Goal: Task Accomplishment & Management: Complete application form

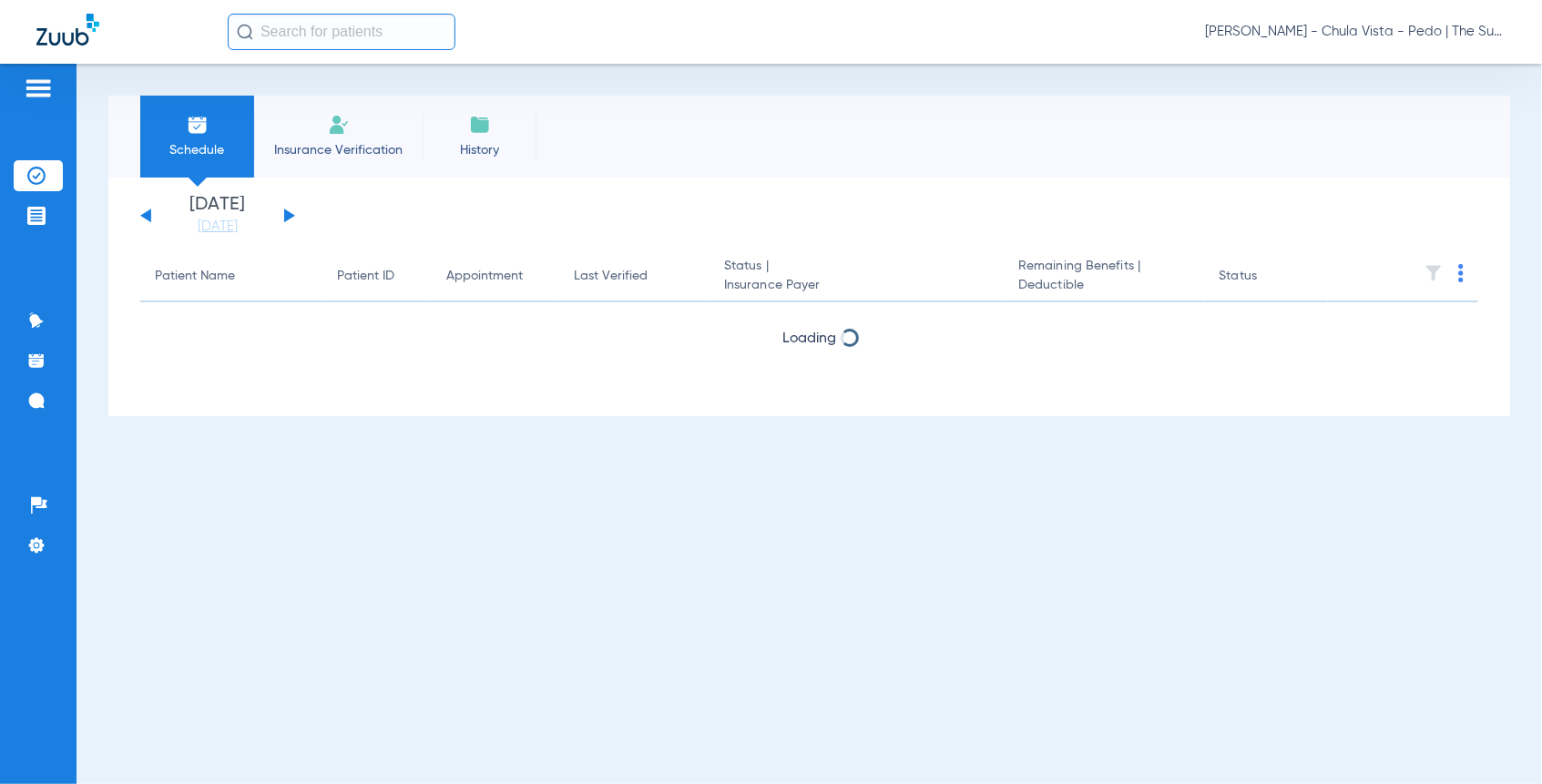
click at [305, 149] on span "Insurance Verification" at bounding box center [338, 150] width 142 height 19
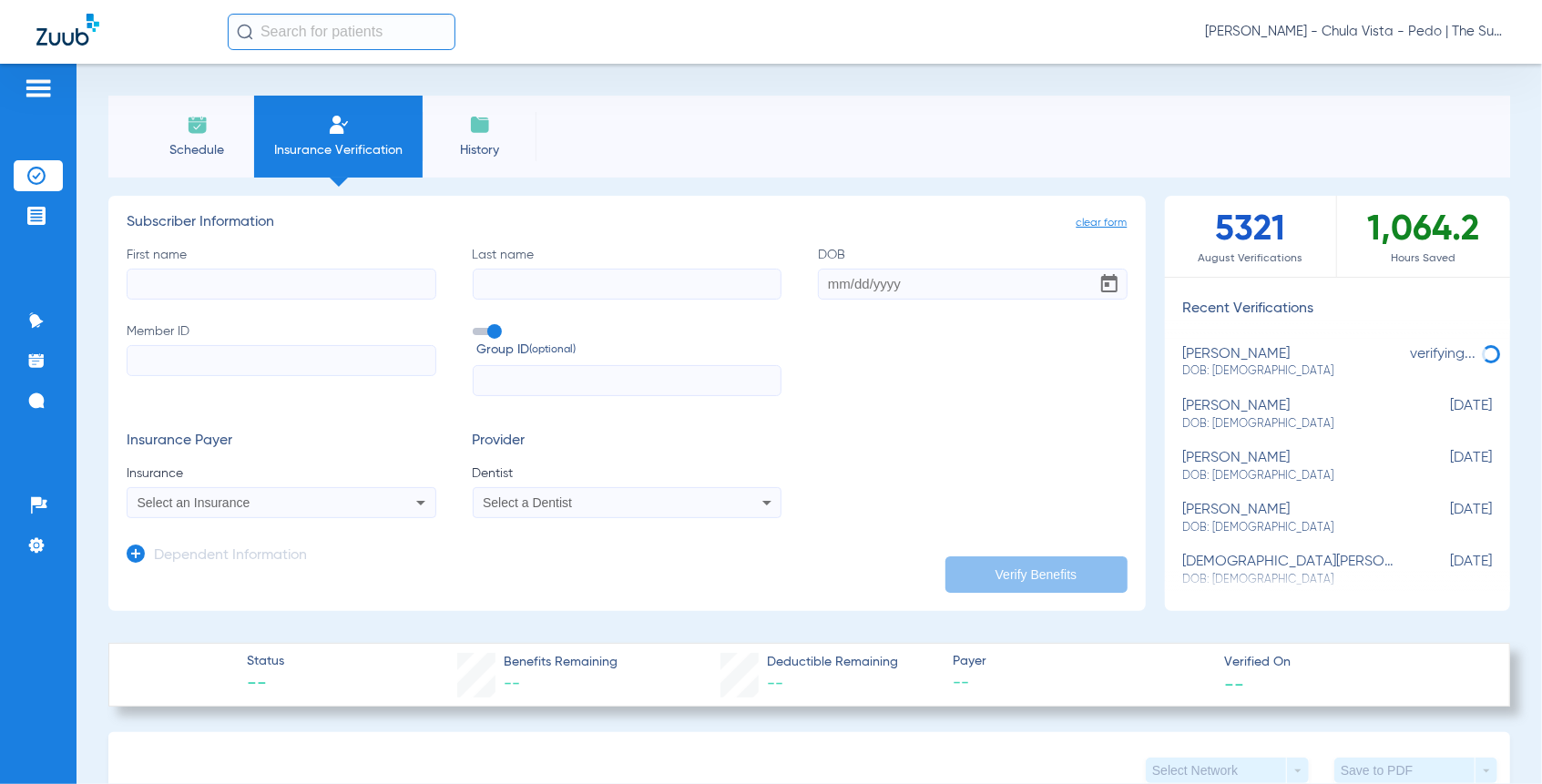
click at [204, 274] on input "First name" at bounding box center [281, 284] width 310 height 31
type input "Coraline"
click at [502, 289] on input "Last name" at bounding box center [627, 284] width 310 height 31
type input "[PERSON_NAME]"
click at [825, 285] on input "DOB" at bounding box center [972, 284] width 310 height 31
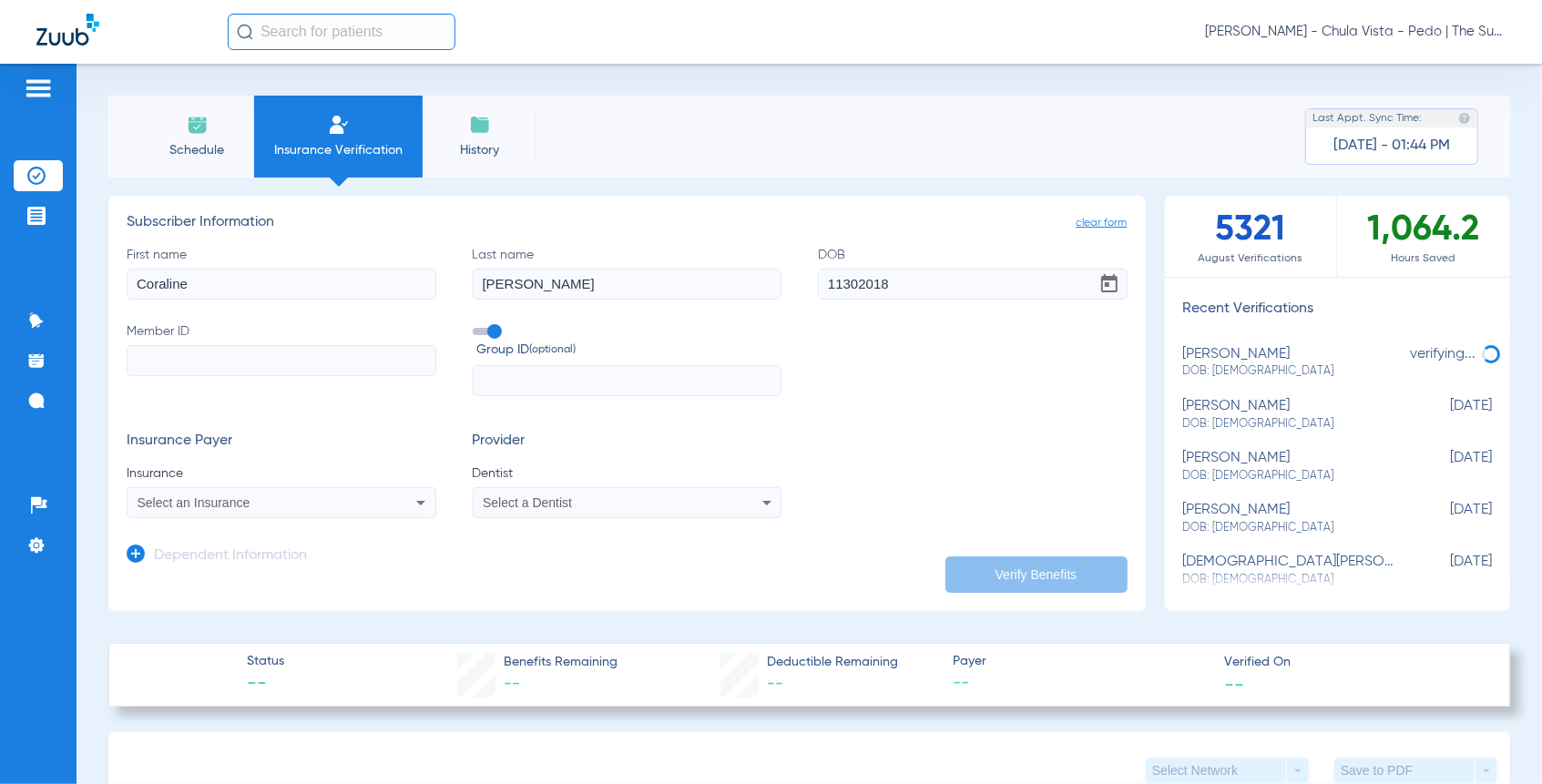
type input "[DATE]"
drag, startPoint x: 493, startPoint y: 331, endPoint x: 464, endPoint y: 336, distance: 29.4
click at [491, 330] on span at bounding box center [486, 331] width 28 height 7
click at [477, 325] on input "Group ID (optional)" at bounding box center [477, 325] width 0 height 0
paste input "91559834G"
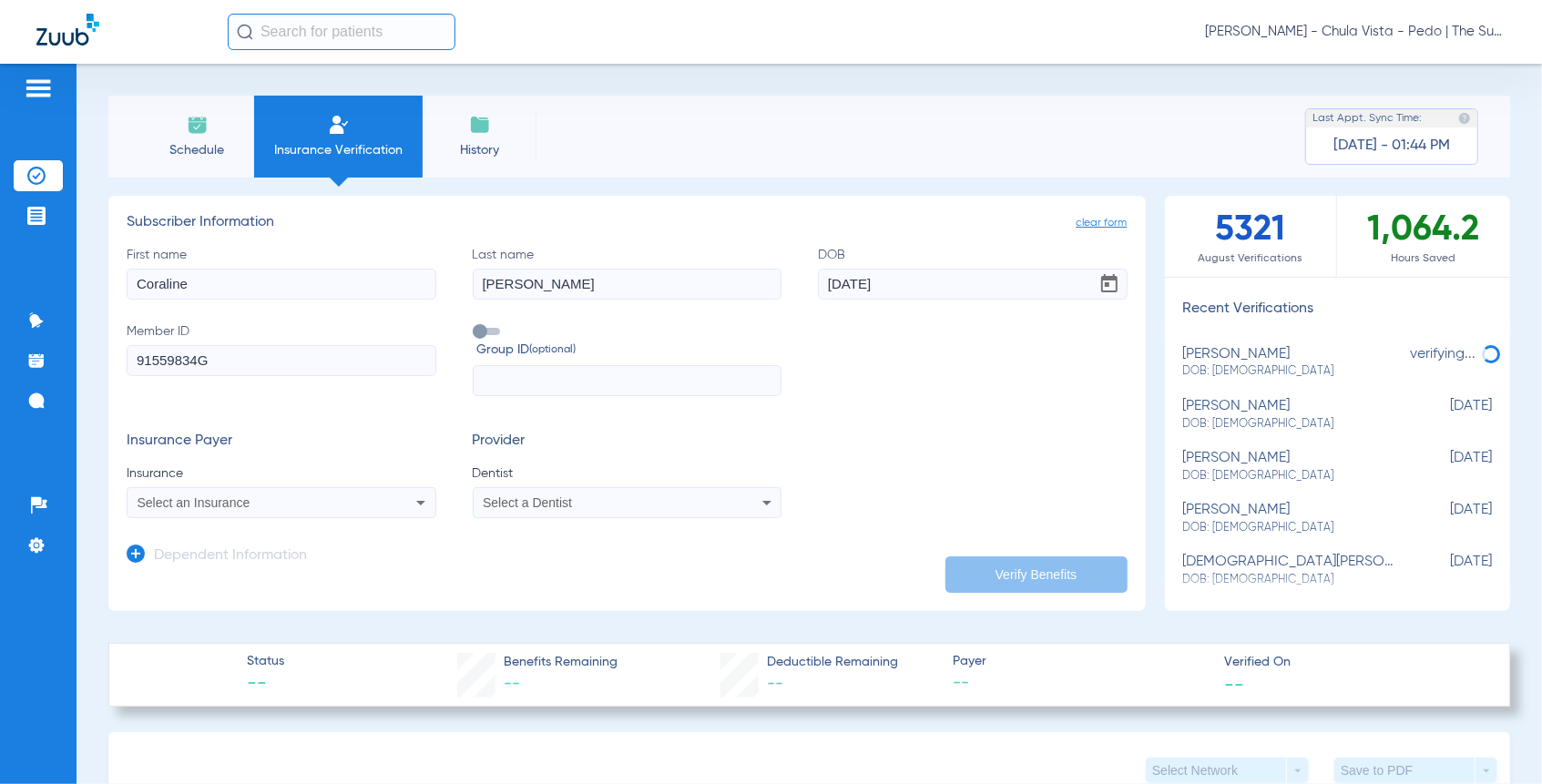
type input "91559834G"
click at [257, 498] on div "Select an Insurance" at bounding box center [253, 502] width 230 height 13
type input "dentical"
click at [197, 567] on span "Dentical - Data - Bot" at bounding box center [200, 566] width 115 height 15
click at [596, 500] on div "Select a Dentist" at bounding box center [598, 502] width 230 height 13
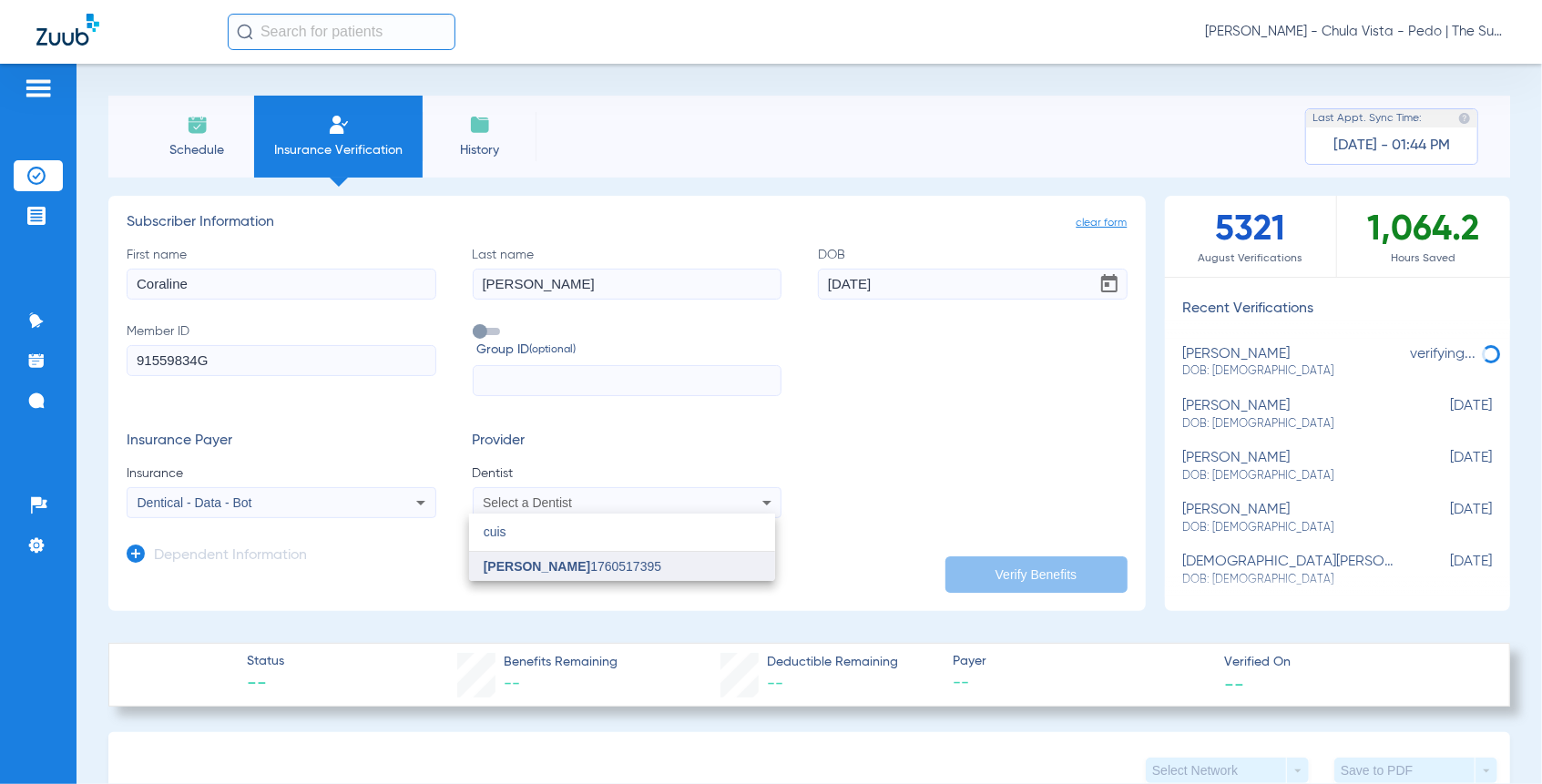
type input "cuis"
click at [600, 573] on mat-option "[PERSON_NAME] 1760517395" at bounding box center [621, 567] width 306 height 29
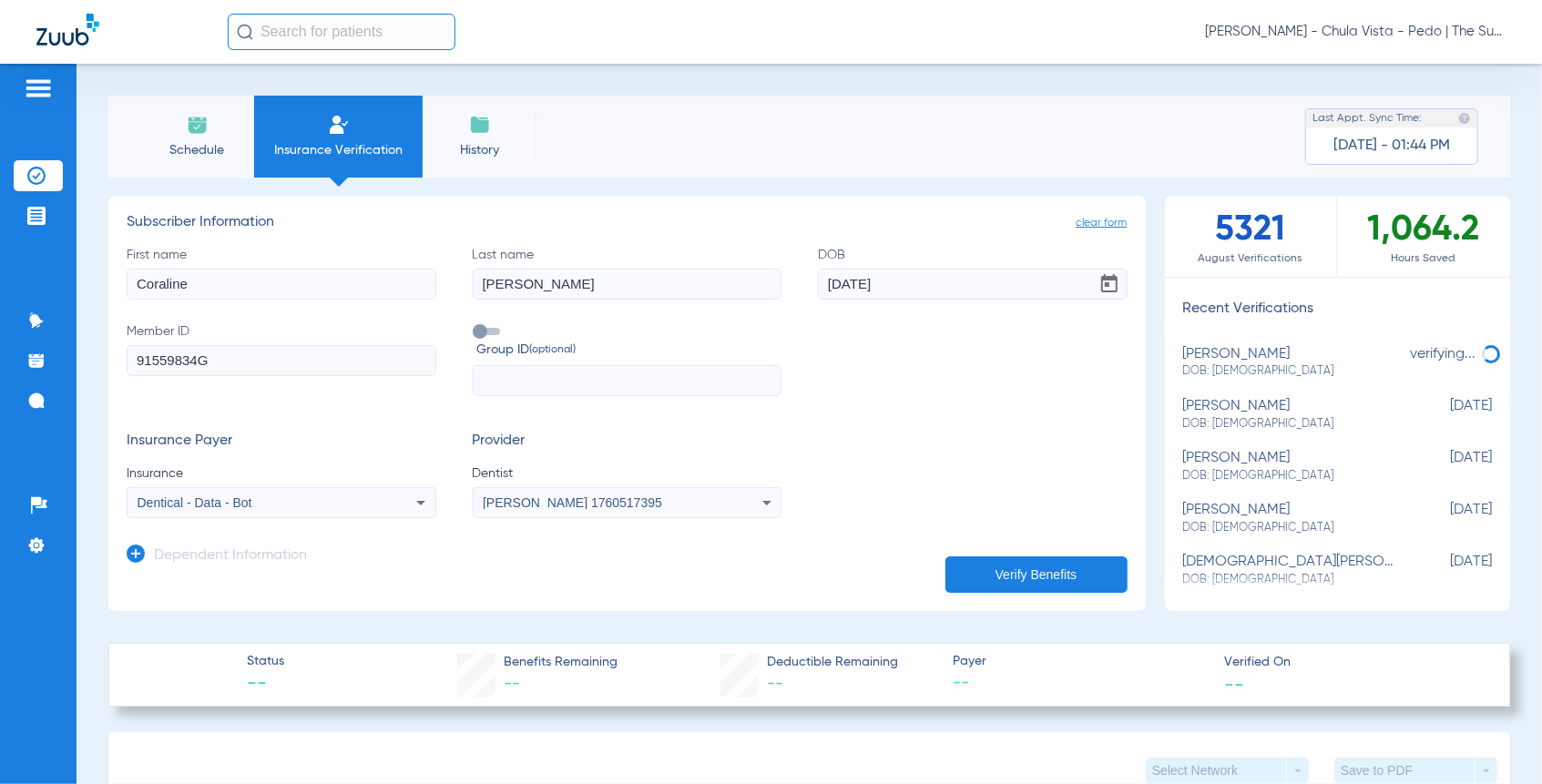
click at [1023, 556] on button "Verify Benefits" at bounding box center [1036, 574] width 182 height 36
type input "Coraline"
type input "[PERSON_NAME]"
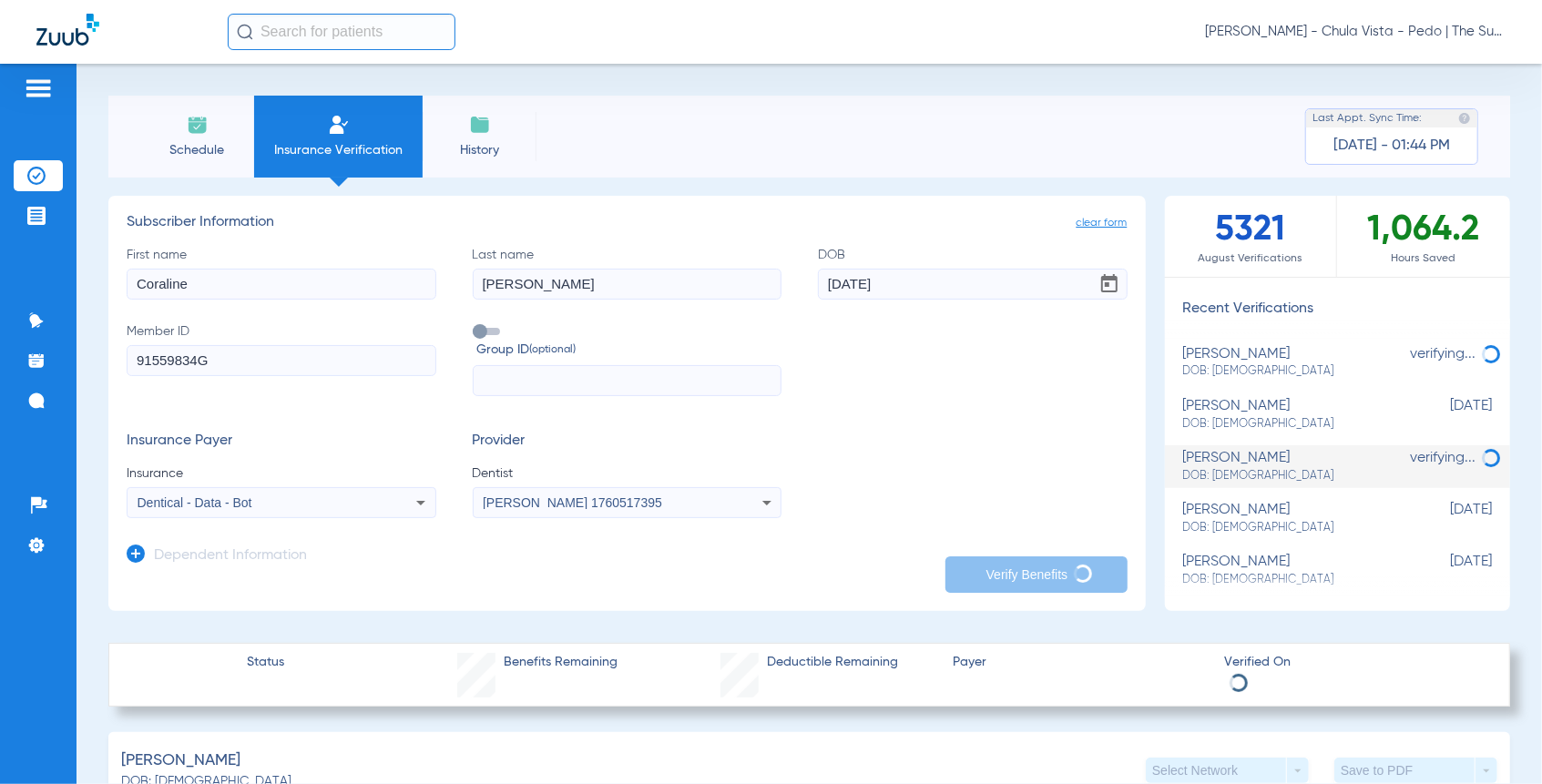
scroll to position [304, 0]
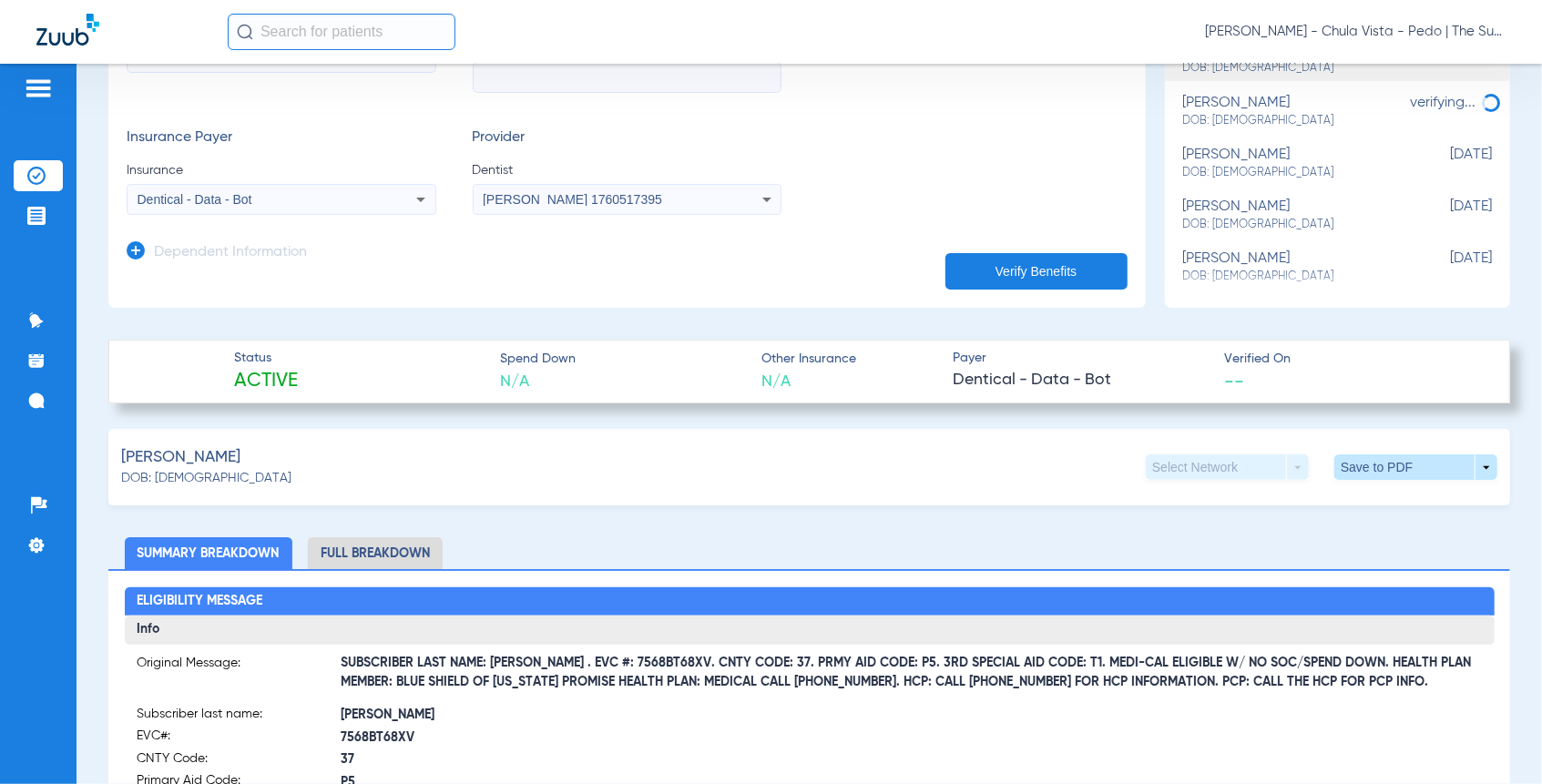
click at [650, 478] on div "[PERSON_NAME] DOB: [DEMOGRAPHIC_DATA] Select Network arrow_drop_down Save to PD…" at bounding box center [809, 467] width 1401 height 77
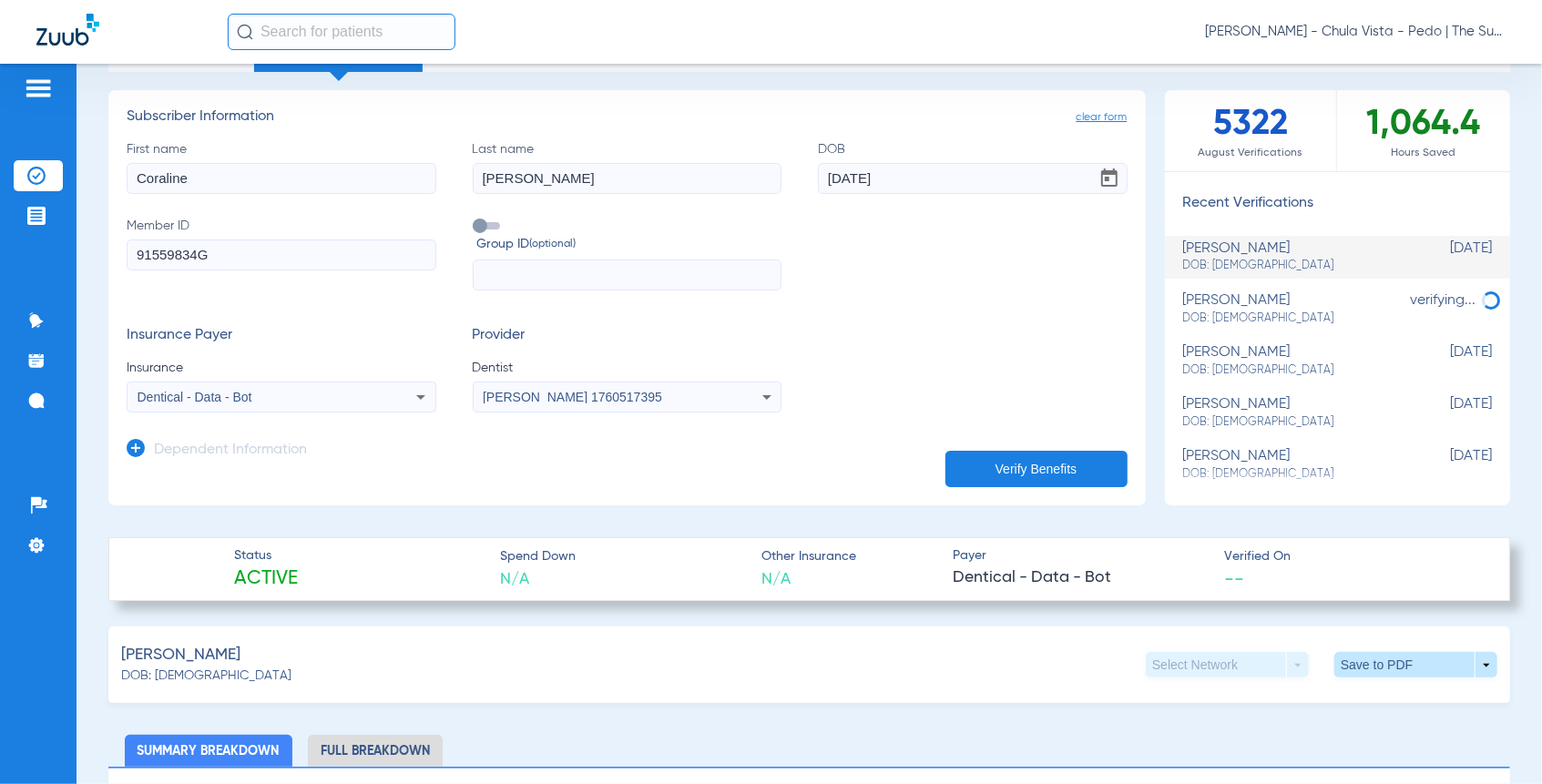
scroll to position [505, 0]
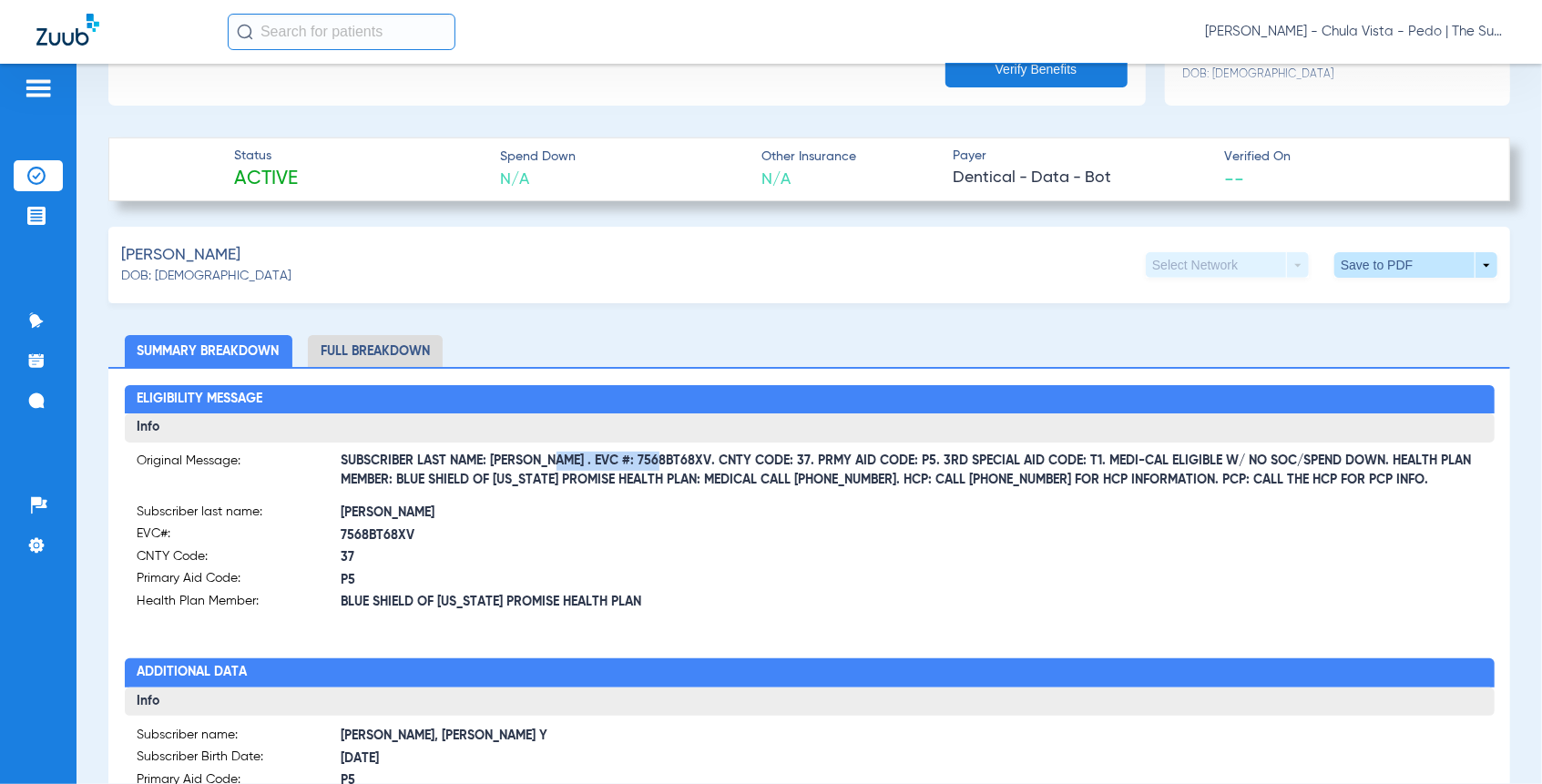
drag, startPoint x: 538, startPoint y: 462, endPoint x: 649, endPoint y: 460, distance: 111.0
click at [649, 462] on span "SUBSCRIBER LAST NAME: [PERSON_NAME] . EVC #: 7568BT68XV. CNTY CODE: 37. PRMY AI…" at bounding box center [911, 471] width 1140 height 19
copy span "EVC #: 7568BT68XV"
click at [437, 273] on div "[PERSON_NAME] DOB: [DEMOGRAPHIC_DATA] Select Network arrow_drop_down Save to PD…" at bounding box center [809, 265] width 1401 height 77
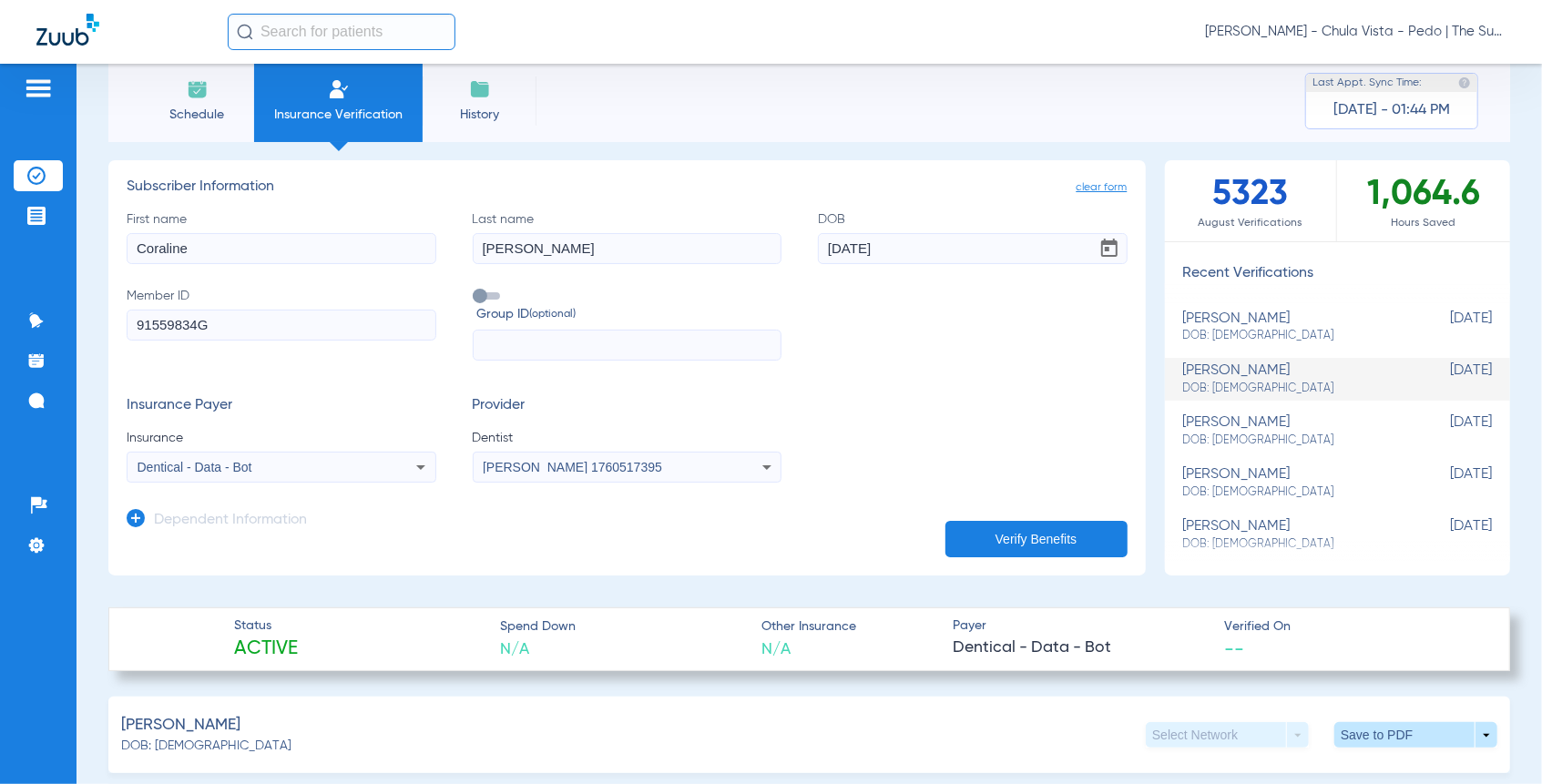
scroll to position [0, 0]
